Goal: Transaction & Acquisition: Purchase product/service

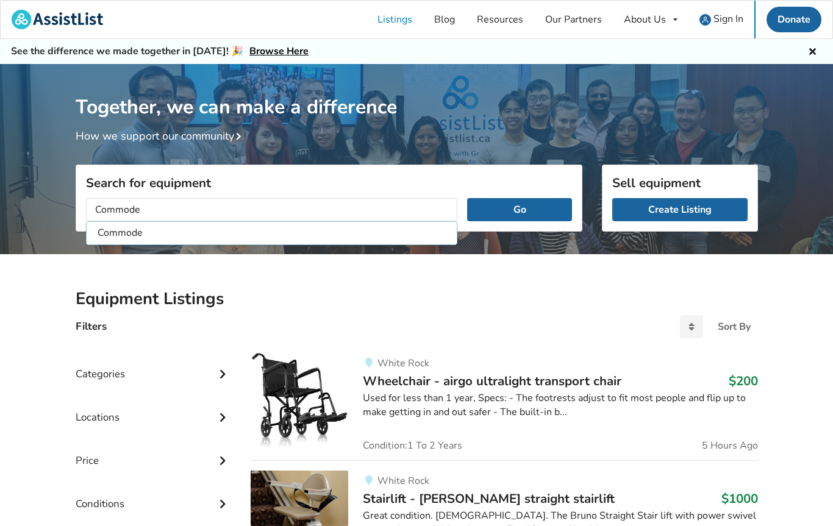
type input "Commode"
click at [520, 209] on button "Go" at bounding box center [519, 209] width 104 height 23
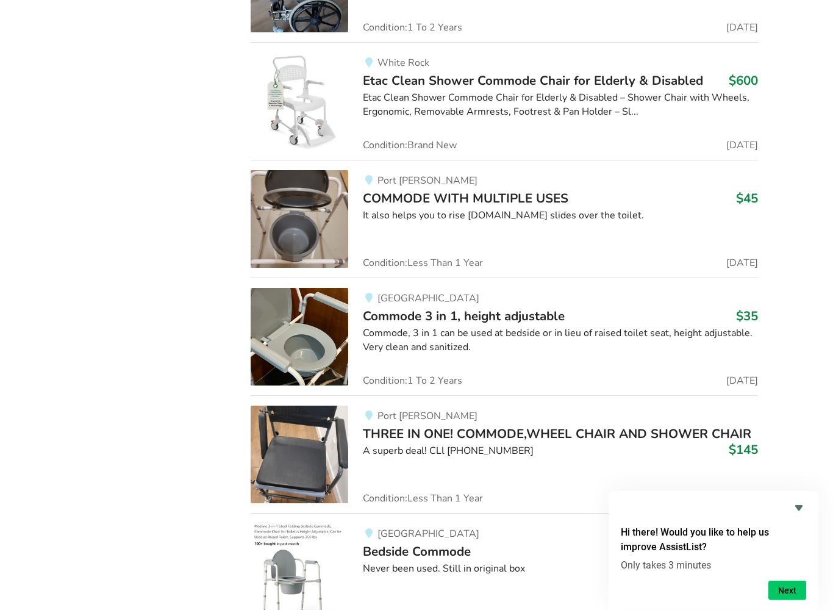
scroll to position [1975, 0]
click at [424, 326] on div "Commode, 3 in 1 can be used at bedside or in lieu of raised toilet seat, height…" at bounding box center [560, 340] width 395 height 28
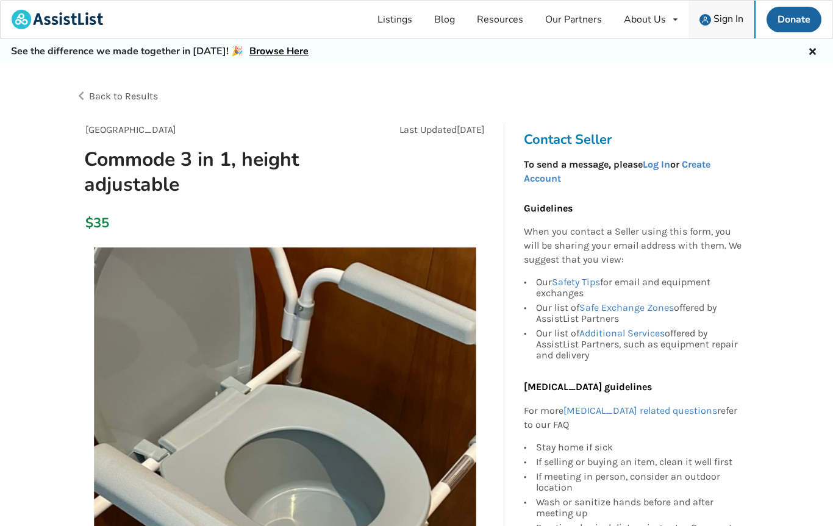
click at [732, 19] on span "Sign In" at bounding box center [729, 18] width 30 height 13
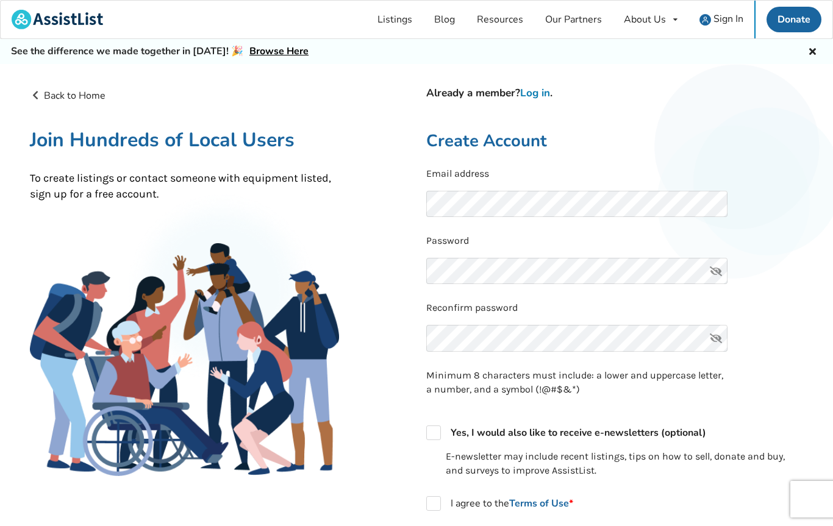
click at [541, 96] on link "Log in" at bounding box center [535, 93] width 30 height 14
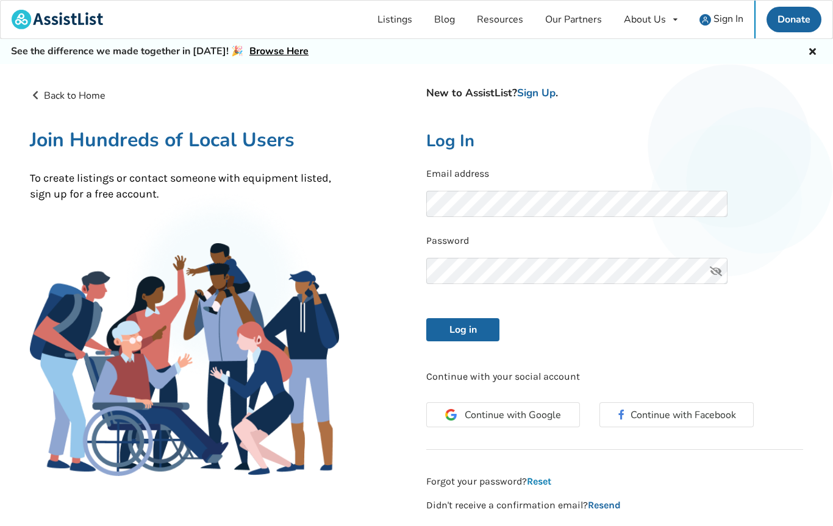
click at [547, 484] on div "New to AssistList? Sign Up . Log In Email address Password Log in Continue with…" at bounding box center [615, 300] width 397 height 425
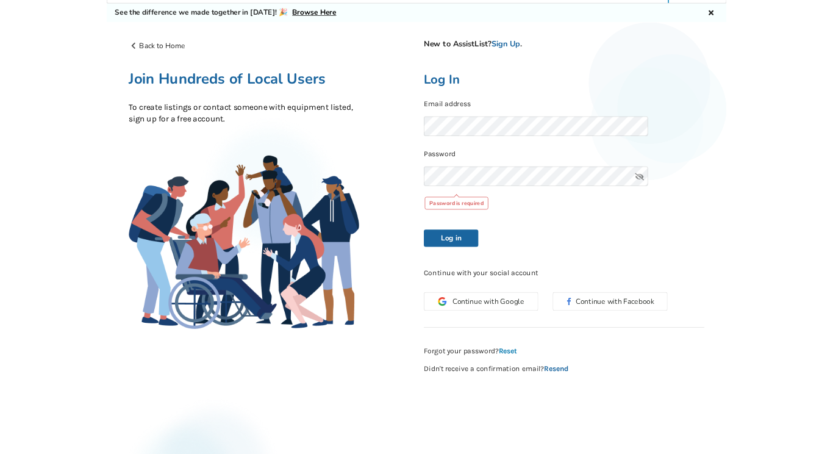
scroll to position [31, 0]
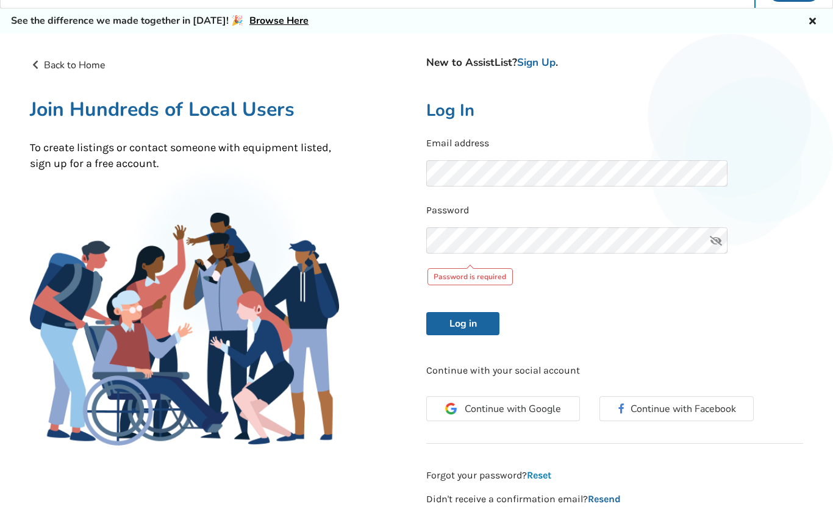
click at [546, 473] on link "Reset" at bounding box center [539, 476] width 24 height 12
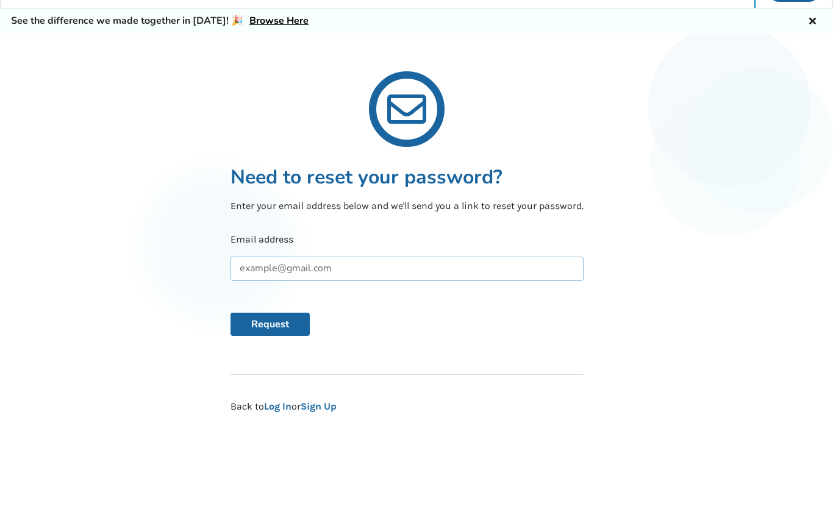
click at [267, 278] on input "text" at bounding box center [407, 269] width 353 height 24
type input "[EMAIL_ADDRESS][DOMAIN_NAME]"
click at [272, 329] on button "Request" at bounding box center [270, 324] width 79 height 23
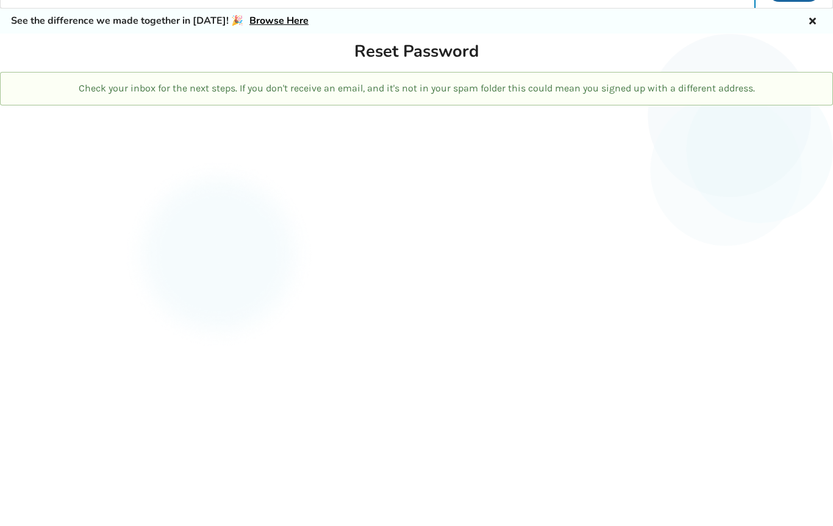
click at [243, 511] on div "Reset Password Check your inbox for the next steps. If you don't receive an ema…" at bounding box center [416, 297] width 833 height 526
